Goal: Information Seeking & Learning: Learn about a topic

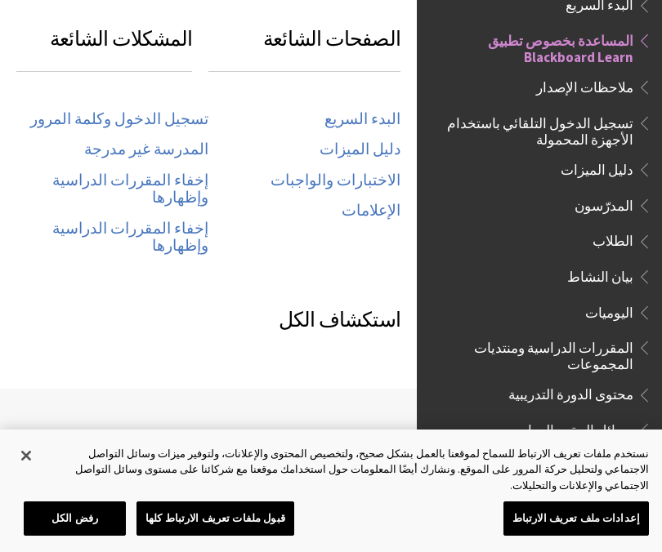
scroll to position [910, 0]
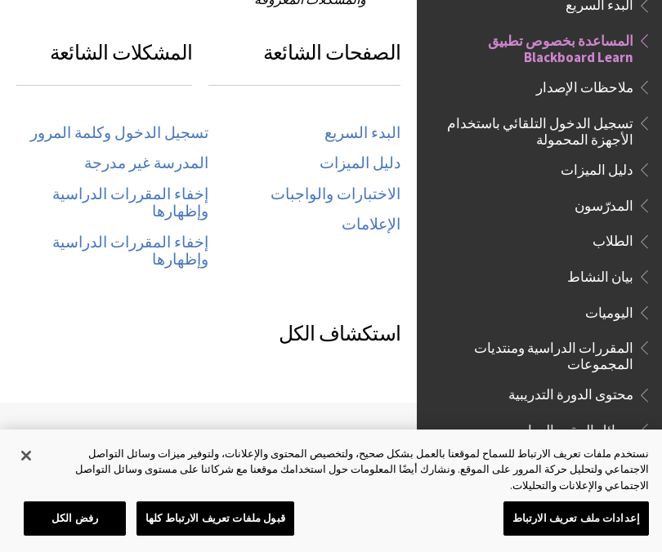
click at [604, 265] on span "بيان النشاط" at bounding box center [600, 274] width 66 height 22
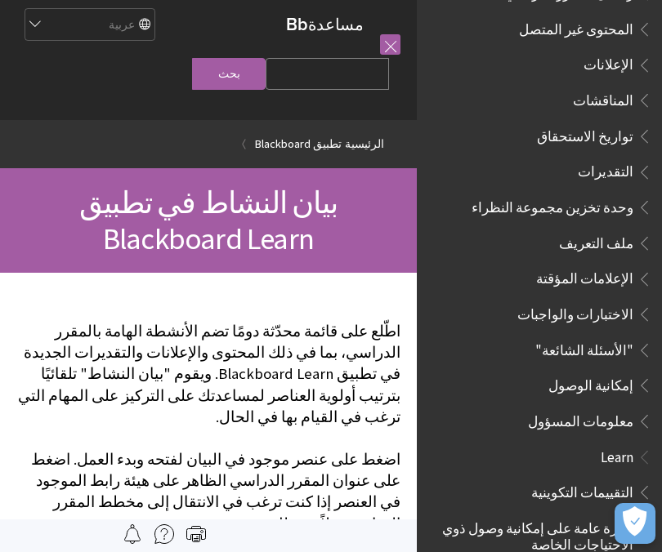
scroll to position [606, 0]
click at [611, 373] on span "إمكانية الوصول" at bounding box center [590, 384] width 85 height 22
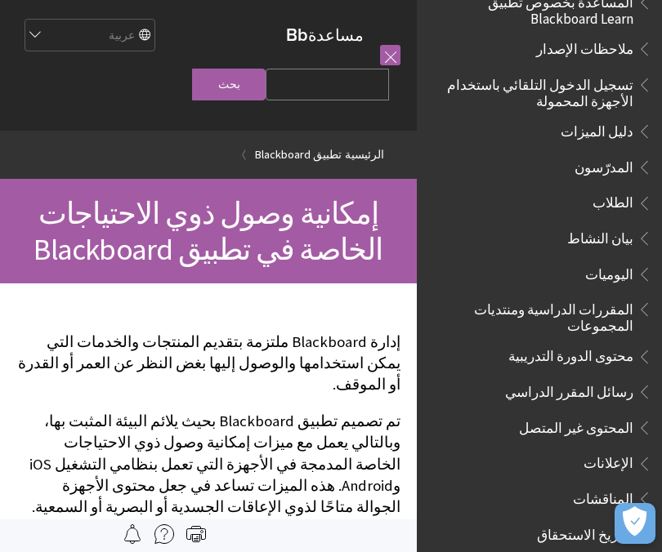
scroll to position [207, 0]
click at [588, 308] on span "المقررات الدراسية ومنتديات المجموعات" at bounding box center [534, 316] width 197 height 38
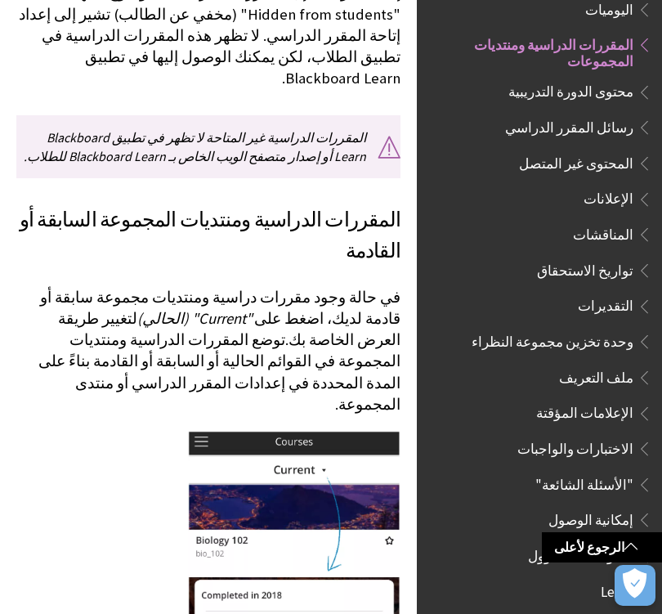
scroll to position [1539, 0]
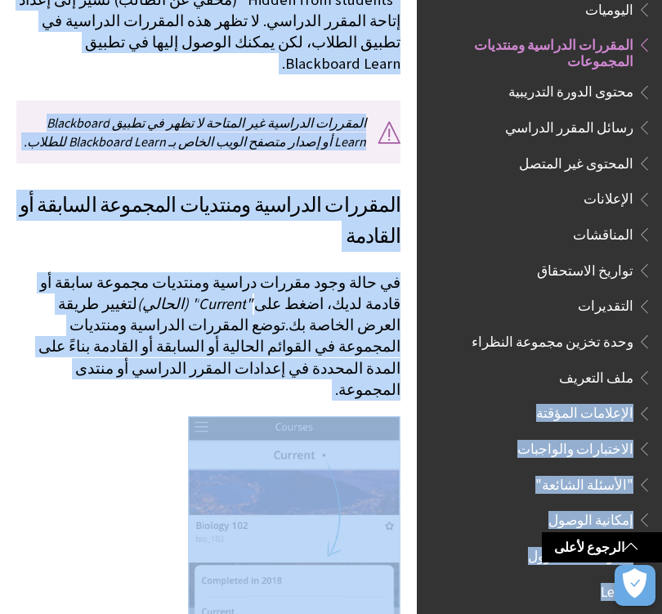
click at [468, 373] on span "ملف التعريف" at bounding box center [543, 378] width 217 height 28
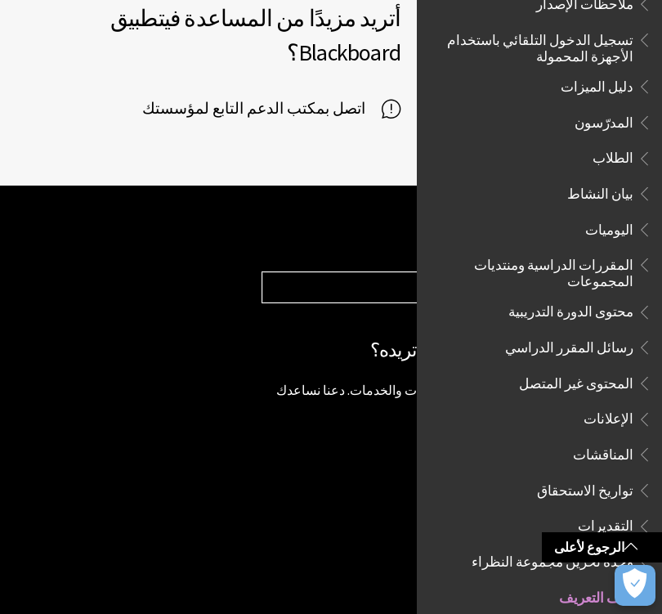
scroll to position [251, 0]
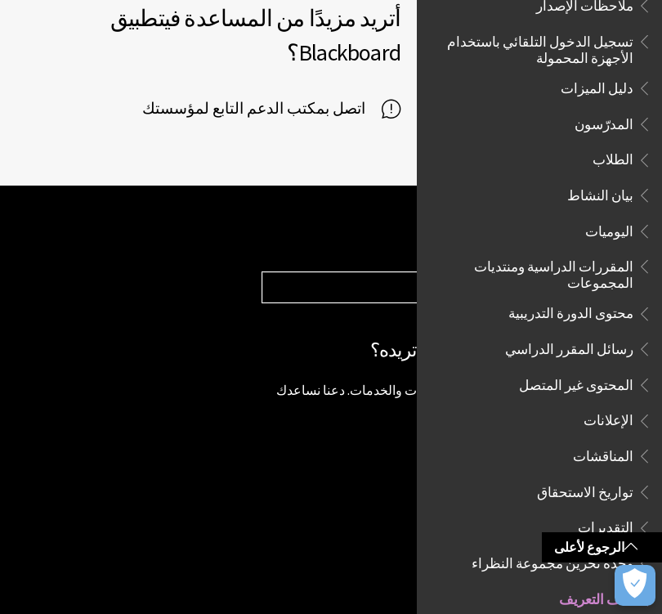
click at [616, 262] on span "المقررات الدراسية ومنتديات المجموعات" at bounding box center [534, 272] width 197 height 38
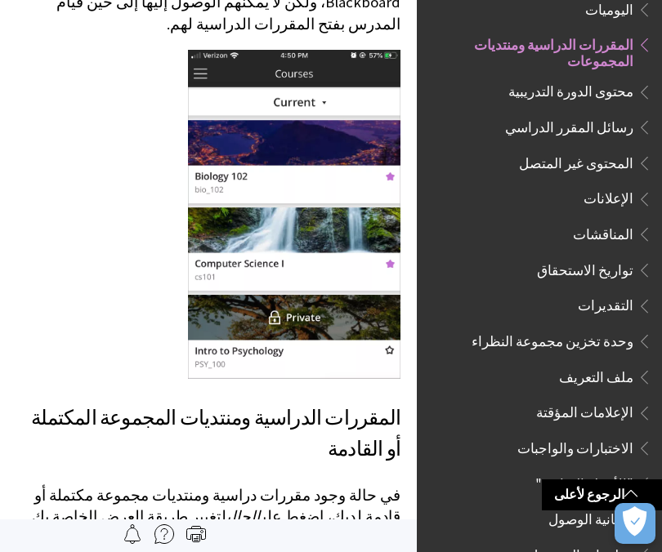
scroll to position [2672, 0]
